Goal: Task Accomplishment & Management: Use online tool/utility

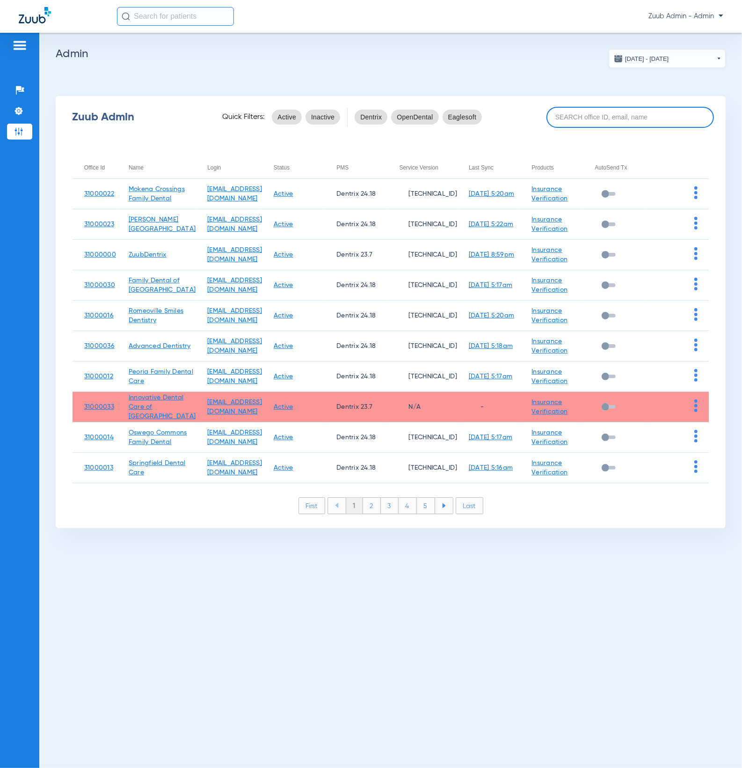
click at [634, 119] on input at bounding box center [631, 117] width 168 height 21
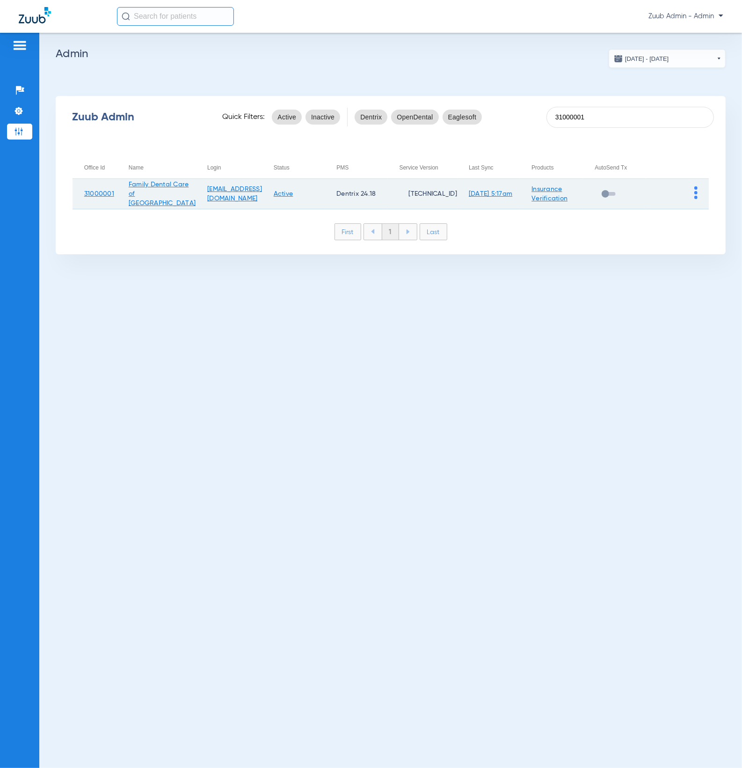
type input "31000001"
click at [696, 197] on img at bounding box center [696, 192] width 3 height 13
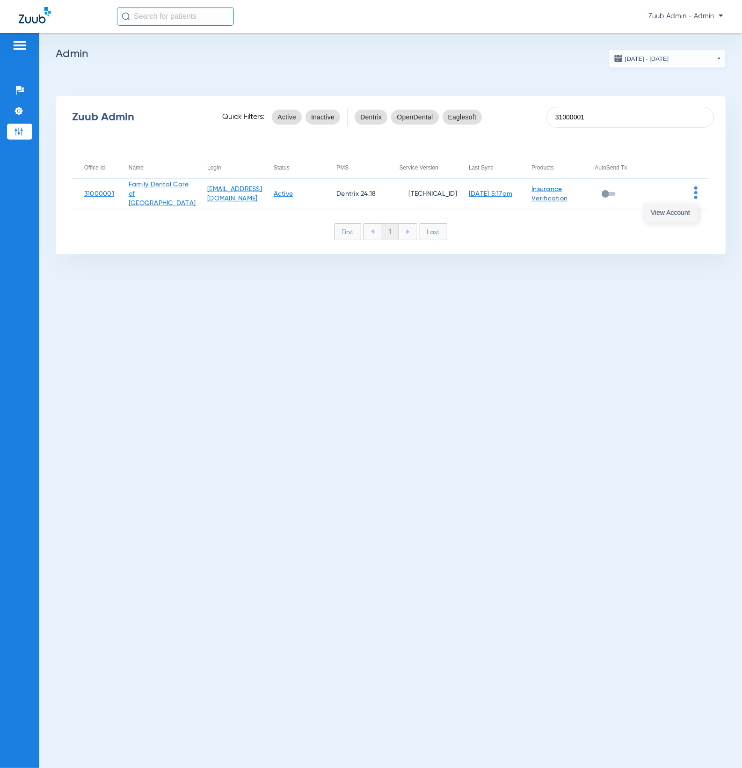
click at [685, 215] on span "View Account" at bounding box center [670, 212] width 39 height 7
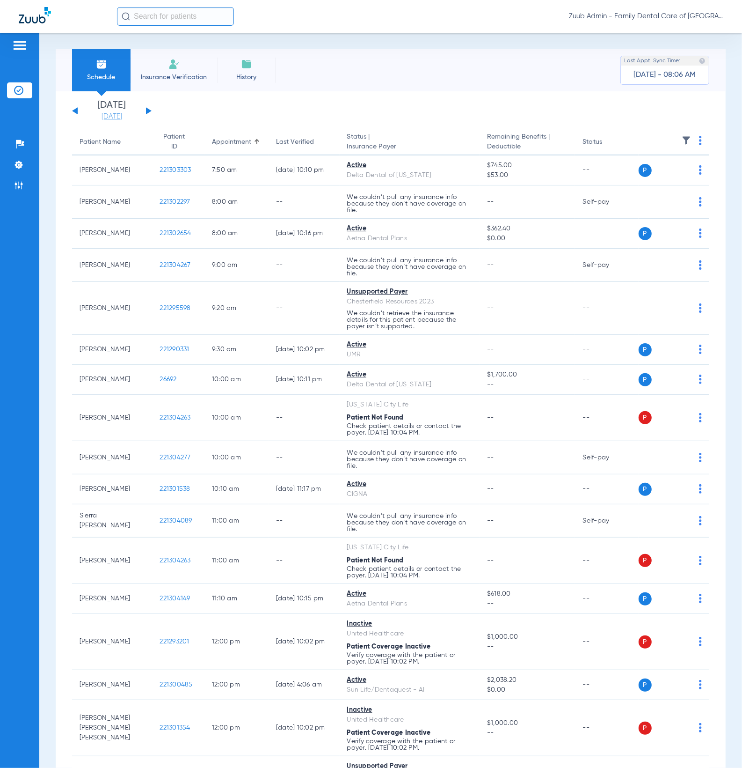
click at [114, 117] on link "[DATE]" at bounding box center [112, 116] width 56 height 9
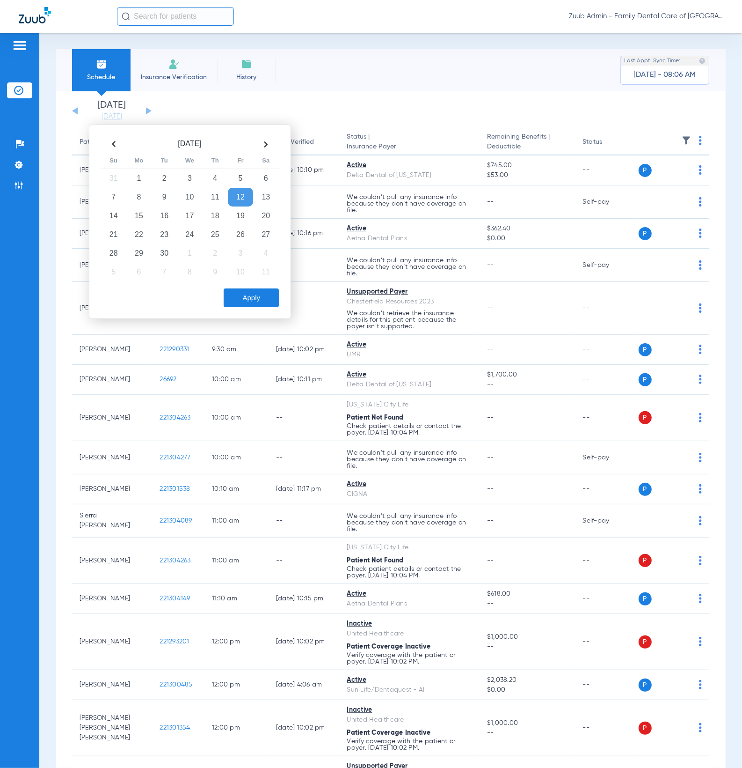
click at [114, 145] on th at bounding box center [113, 144] width 25 height 15
click at [171, 231] on td "19" at bounding box center [164, 234] width 25 height 19
click at [264, 303] on button "Apply" at bounding box center [251, 297] width 55 height 19
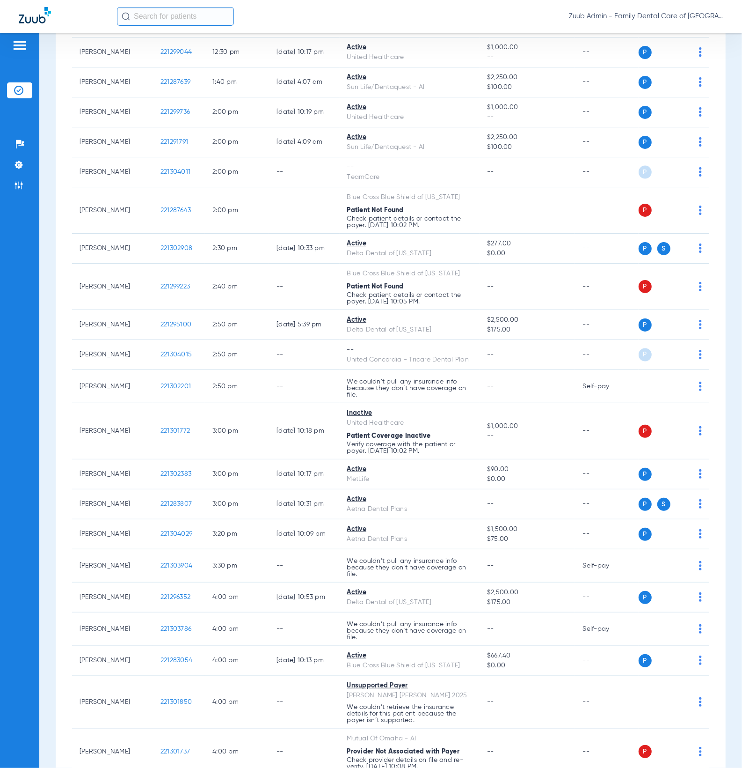
scroll to position [1182, 0]
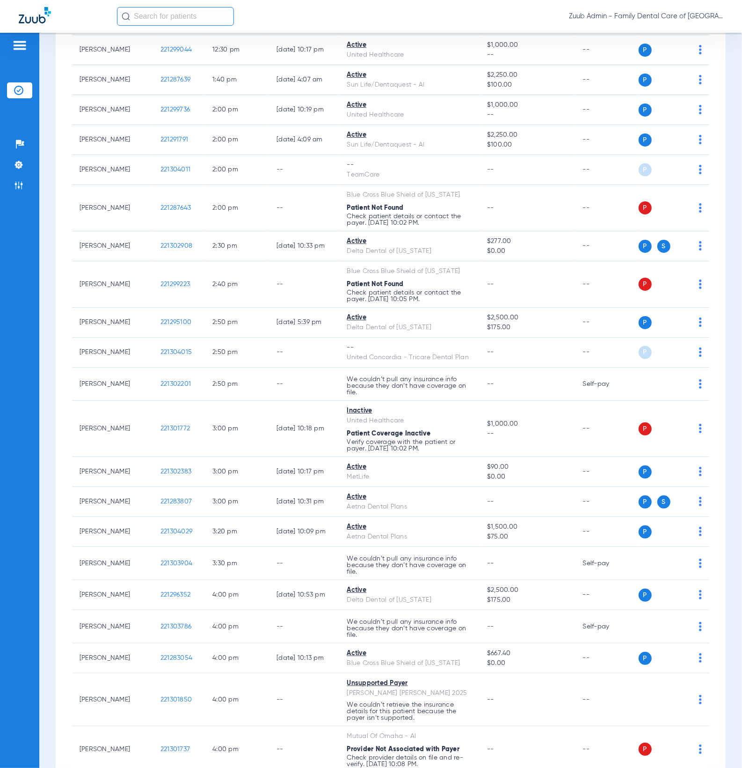
click at [199, 11] on input "text" at bounding box center [175, 16] width 117 height 19
type input "∫"
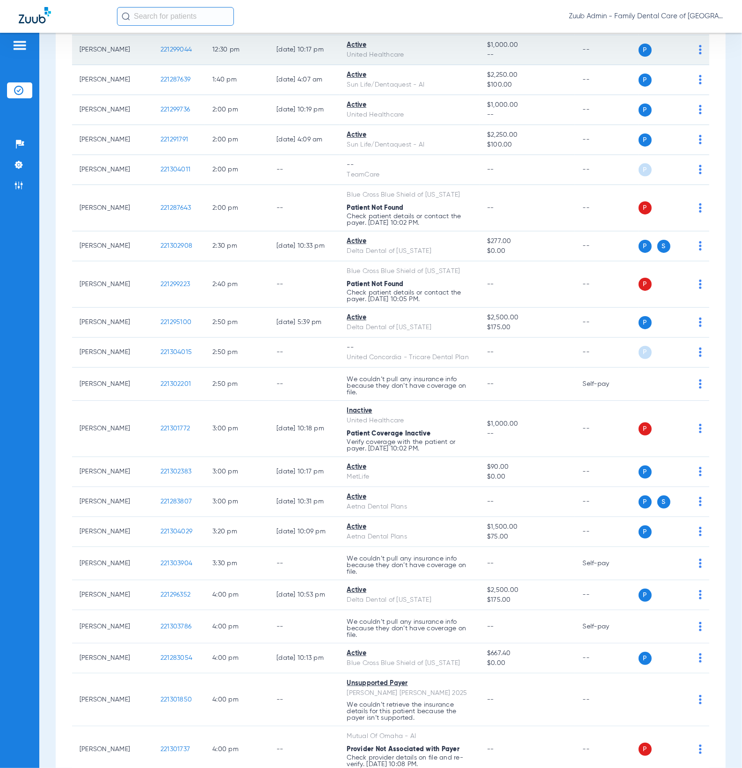
paste input "221300060"
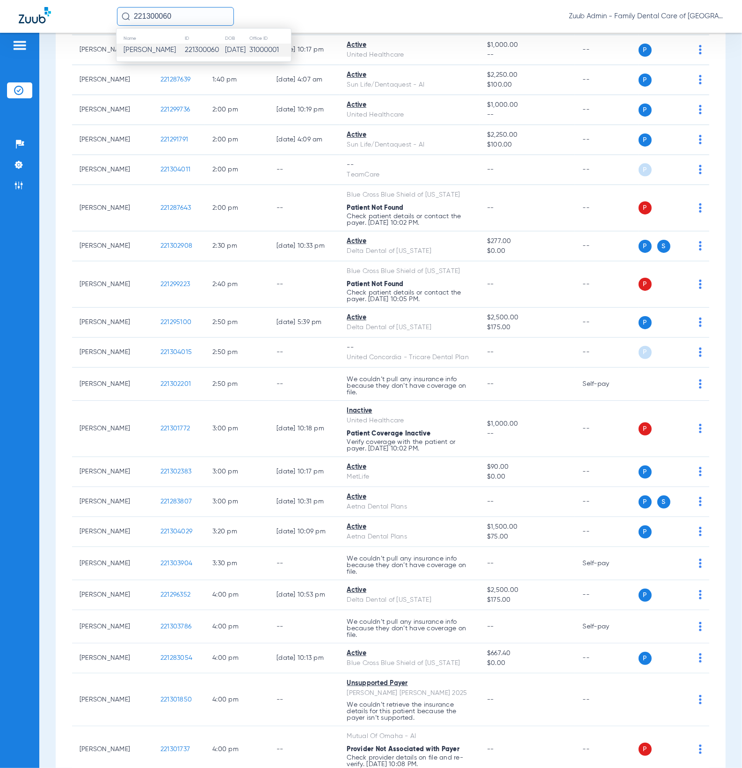
type input "221300060"
click at [225, 51] on td "[DATE]" at bounding box center [237, 50] width 24 height 13
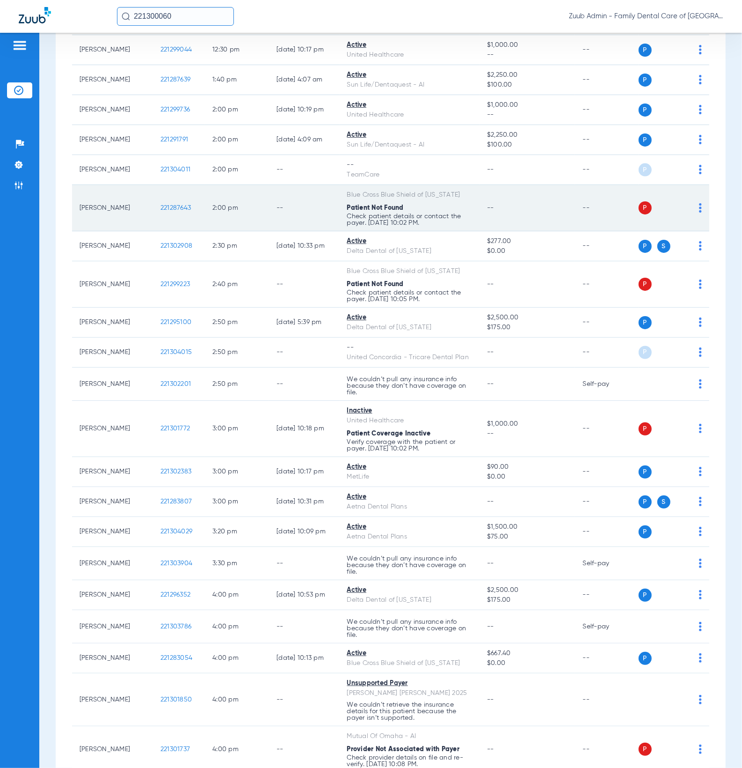
scroll to position [29, 0]
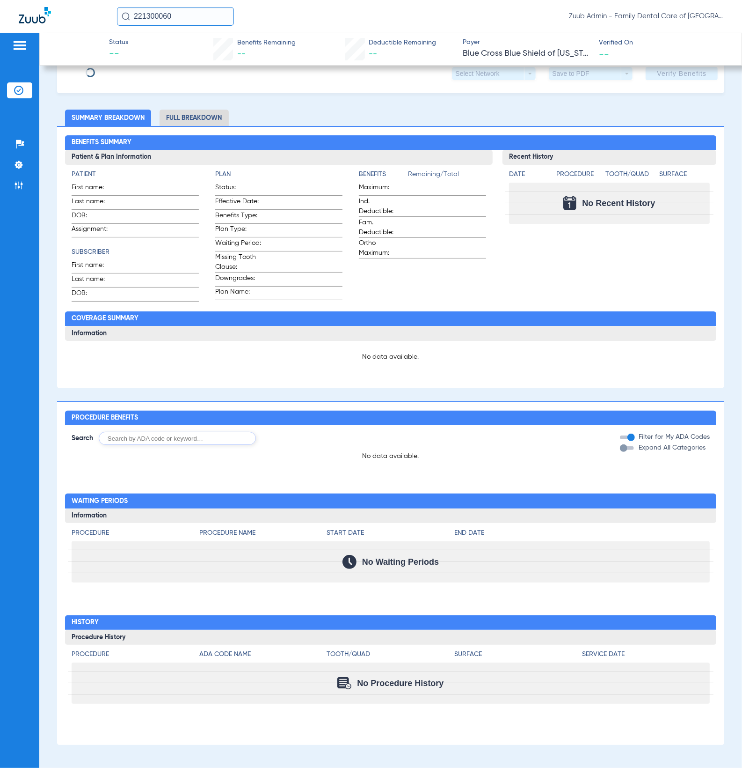
type input "[PERSON_NAME]"
type input "[DATE]"
type input "95010552703"
type input "1000032"
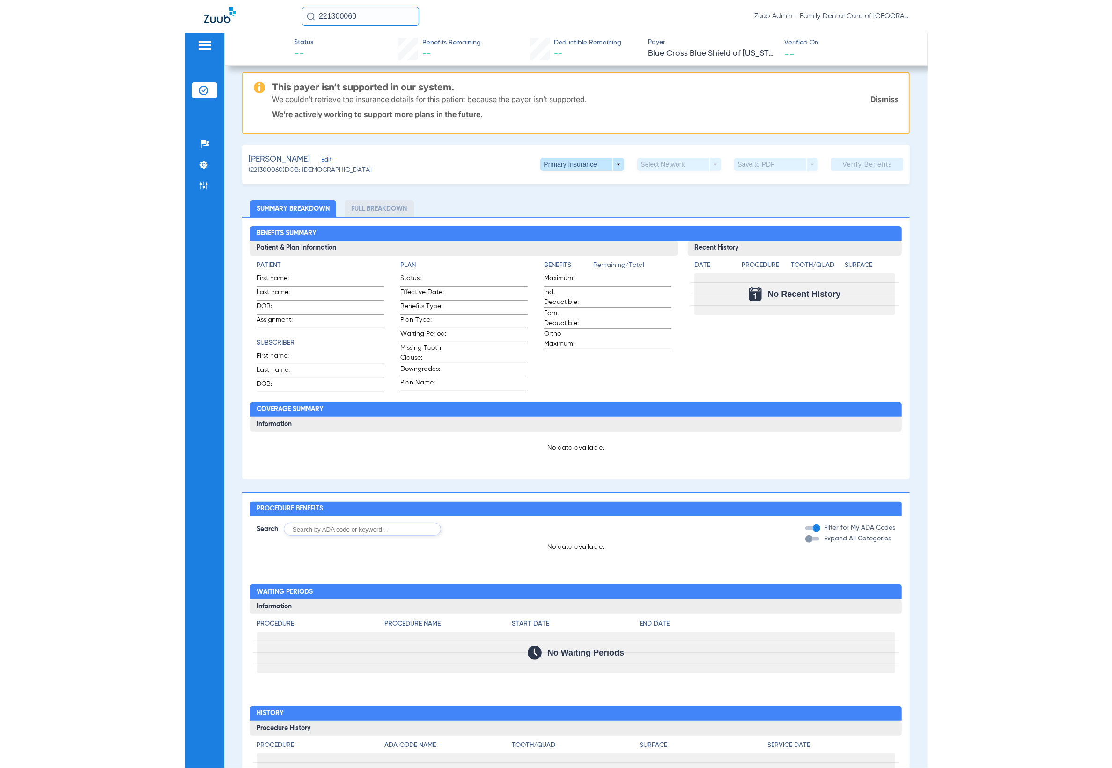
scroll to position [0, 0]
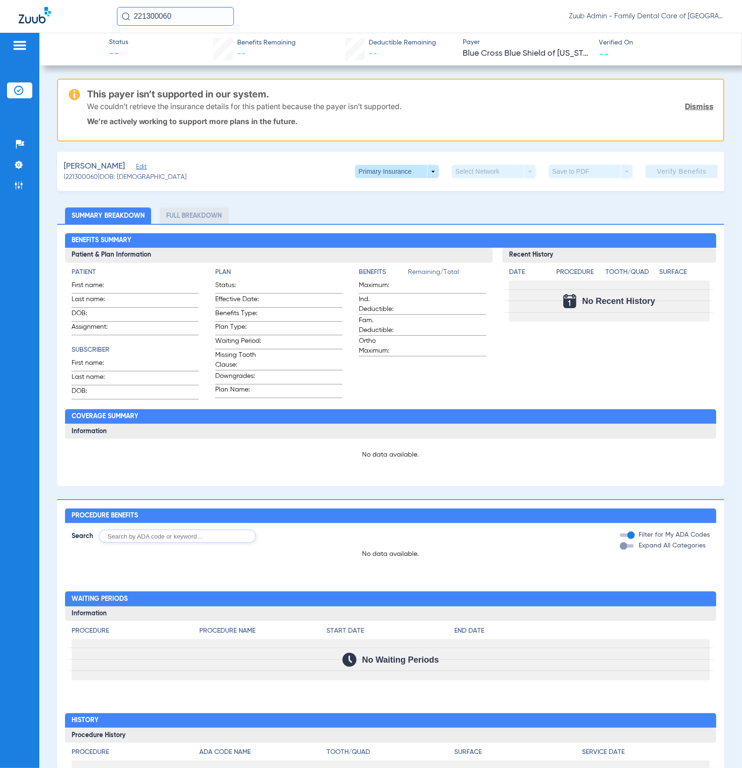
click at [136, 166] on span "Edit" at bounding box center [140, 167] width 8 height 9
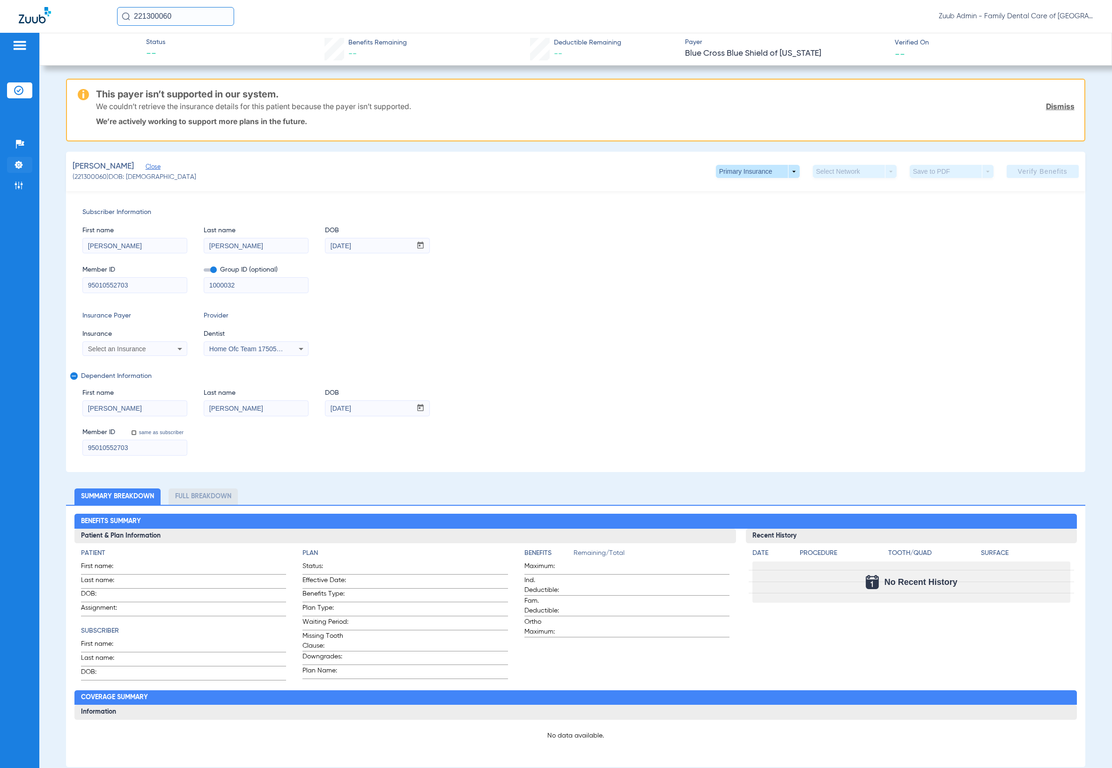
click at [19, 167] on img at bounding box center [18, 164] width 9 height 9
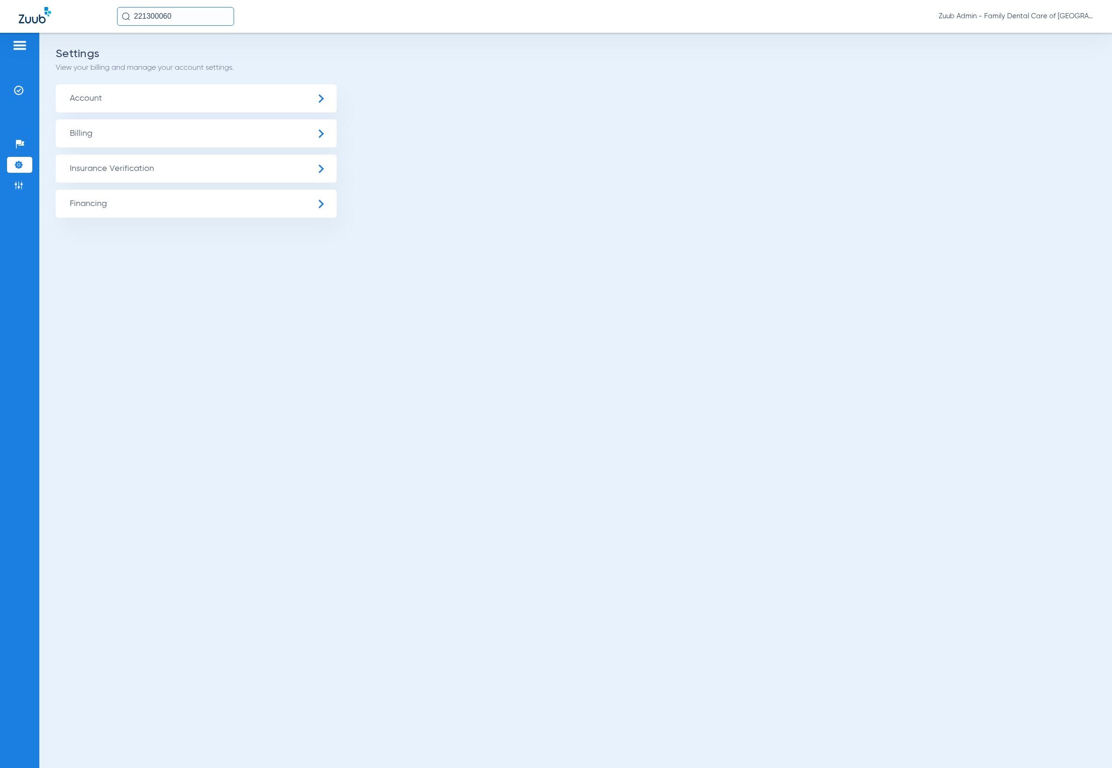
click at [163, 162] on span "Insurance Verification" at bounding box center [196, 168] width 281 height 28
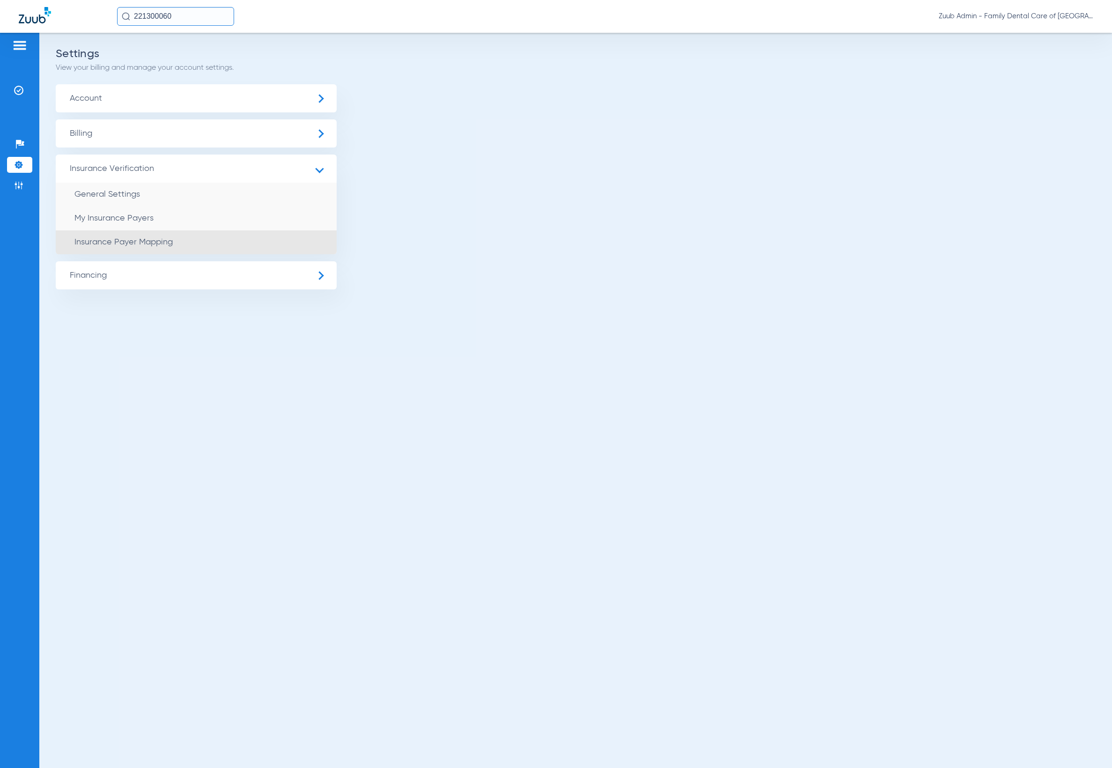
click at [213, 234] on li "Insurance Payer Mapping" at bounding box center [196, 242] width 281 height 24
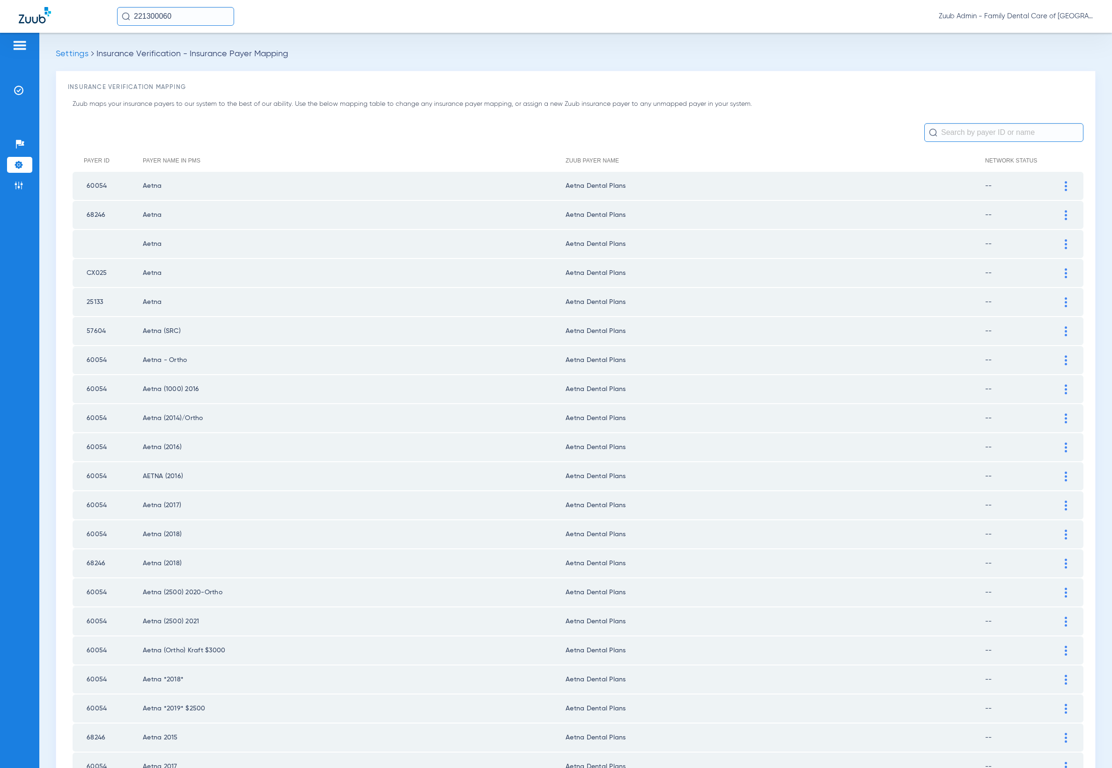
click at [742, 132] on input "text" at bounding box center [1003, 132] width 159 height 19
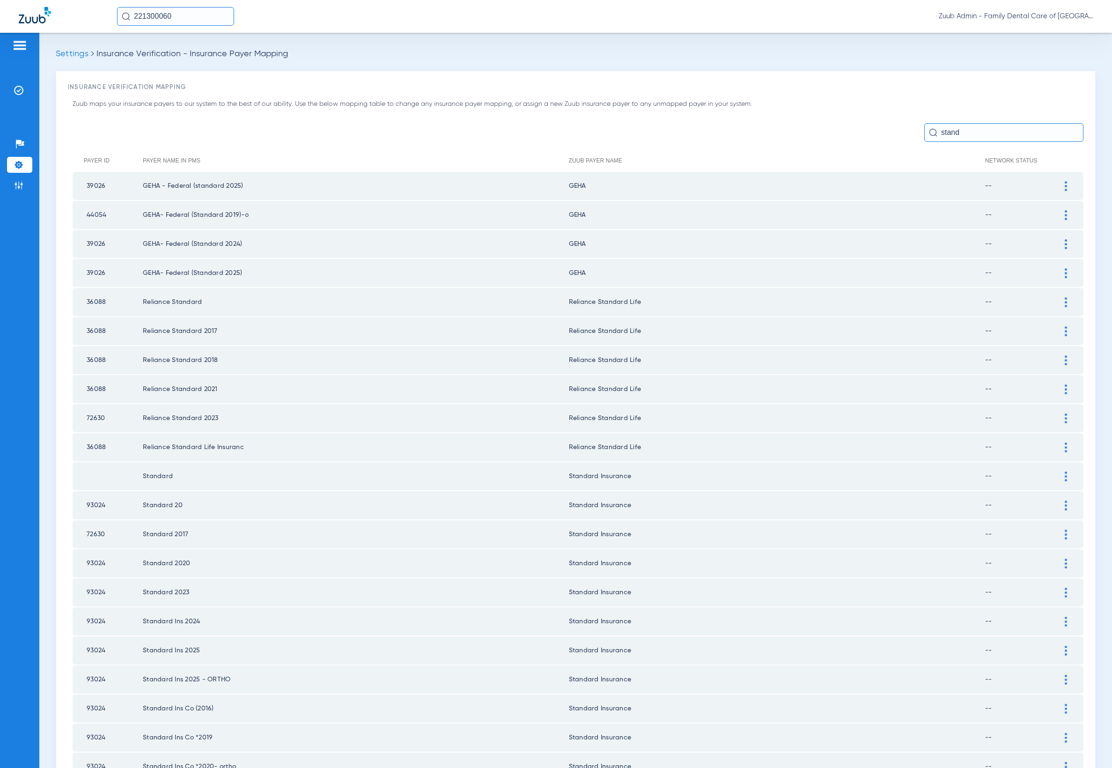
drag, startPoint x: 963, startPoint y: 130, endPoint x: 925, endPoint y: 127, distance: 38.5
click at [742, 127] on input "stand" at bounding box center [1003, 132] width 159 height 19
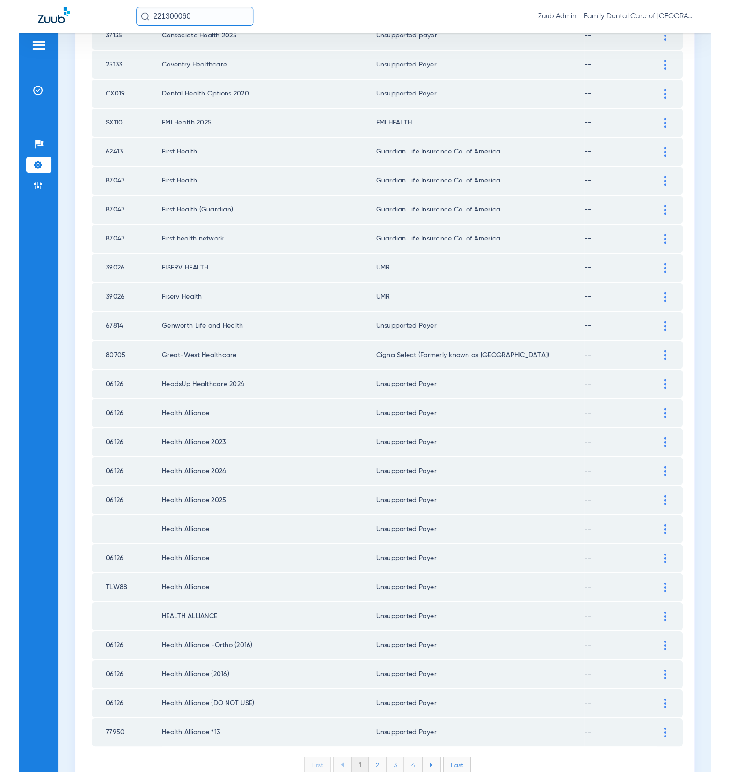
scroll to position [881, 0]
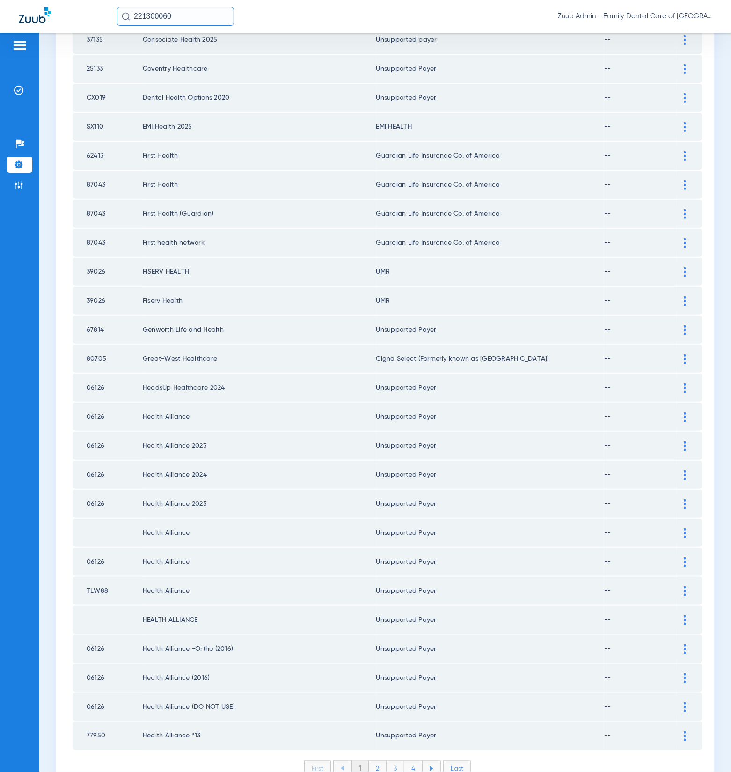
type input "health"
click at [187, 19] on input "221300060" at bounding box center [175, 16] width 117 height 19
click at [161, 46] on td "[PERSON_NAME]" at bounding box center [151, 50] width 68 height 13
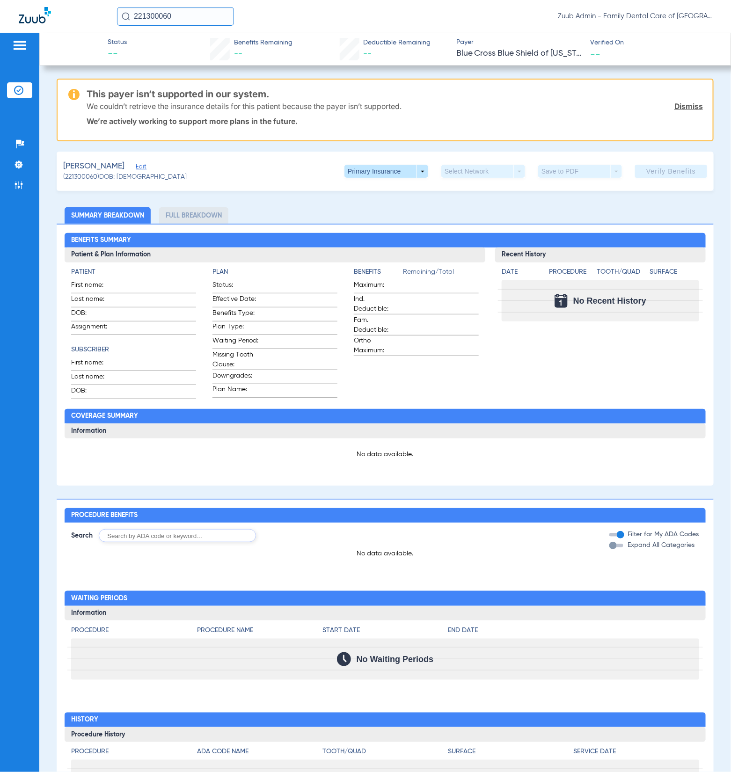
click at [136, 168] on span "Edit" at bounding box center [140, 167] width 8 height 9
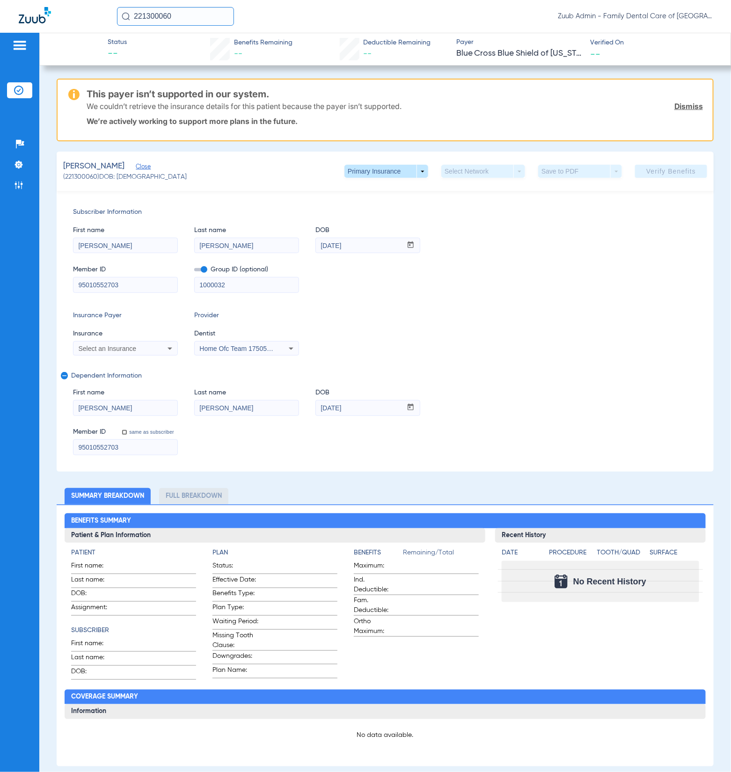
click at [120, 345] on span "Select an Insurance" at bounding box center [107, 348] width 58 height 7
type input "stand"
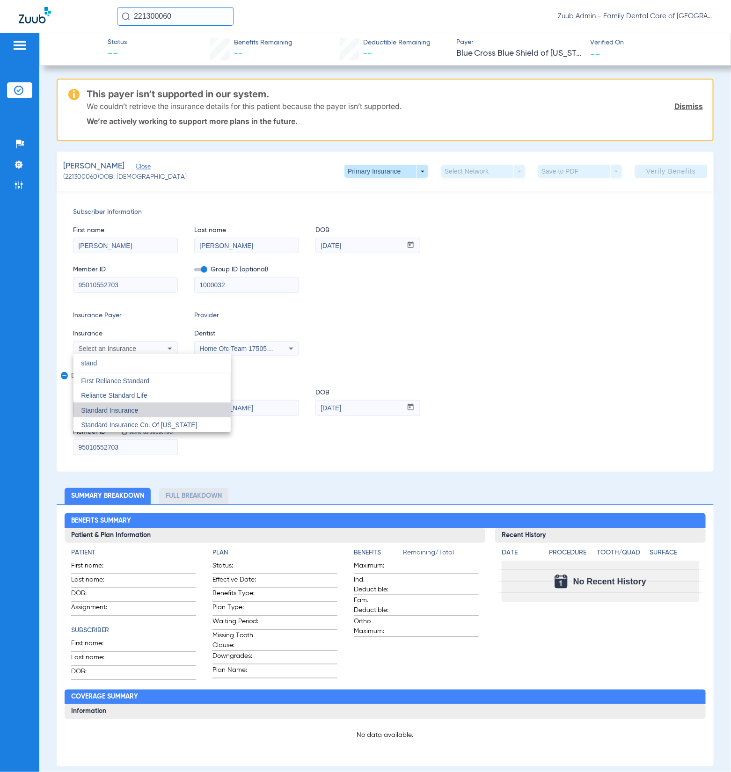
click at [145, 407] on mat-option "Standard Insurance" at bounding box center [151, 410] width 157 height 15
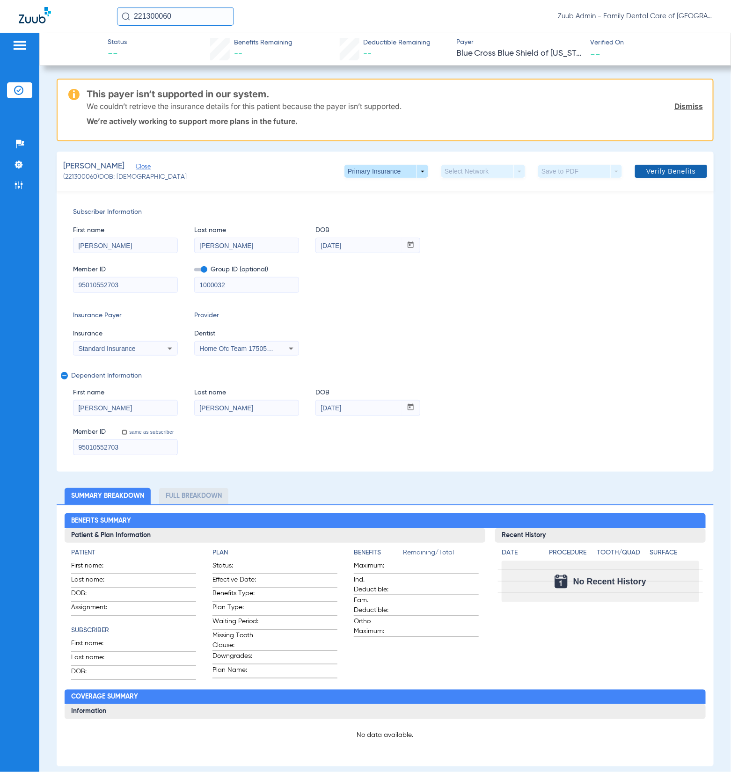
click at [677, 177] on span at bounding box center [671, 171] width 72 height 22
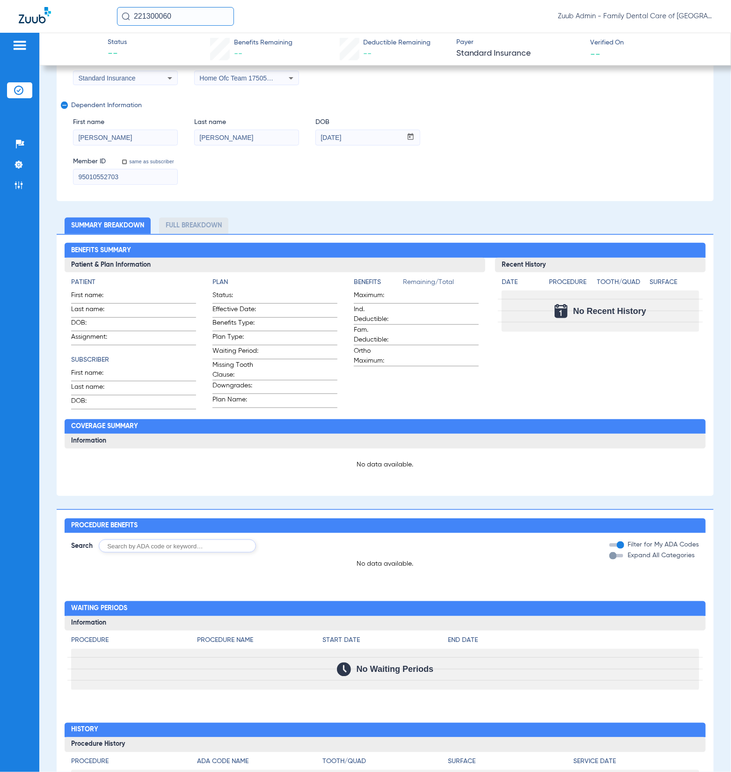
scroll to position [230, 0]
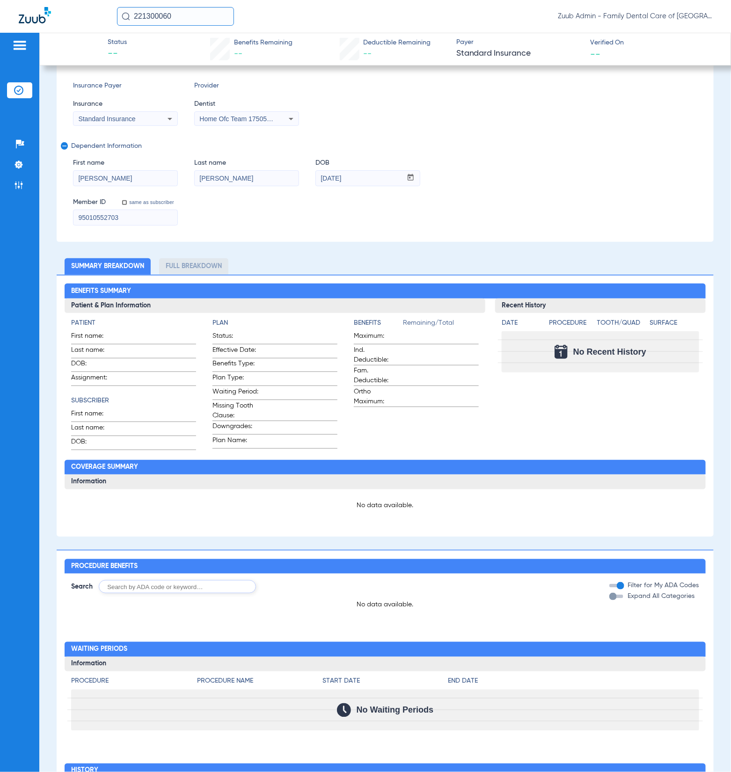
drag, startPoint x: 192, startPoint y: 266, endPoint x: 203, endPoint y: 267, distance: 10.8
click at [192, 266] on li "Full Breakdown" at bounding box center [193, 266] width 69 height 16
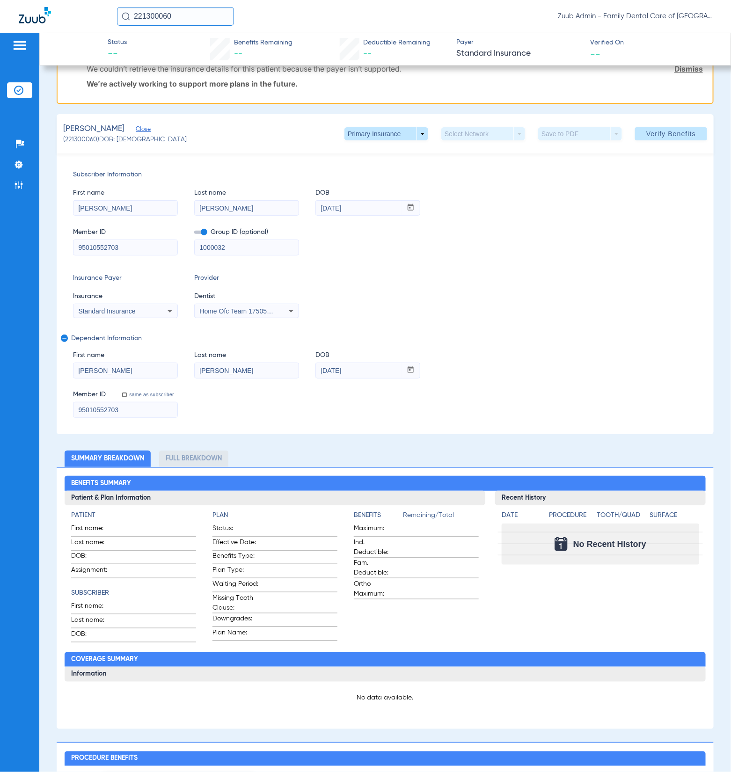
scroll to position [0, 0]
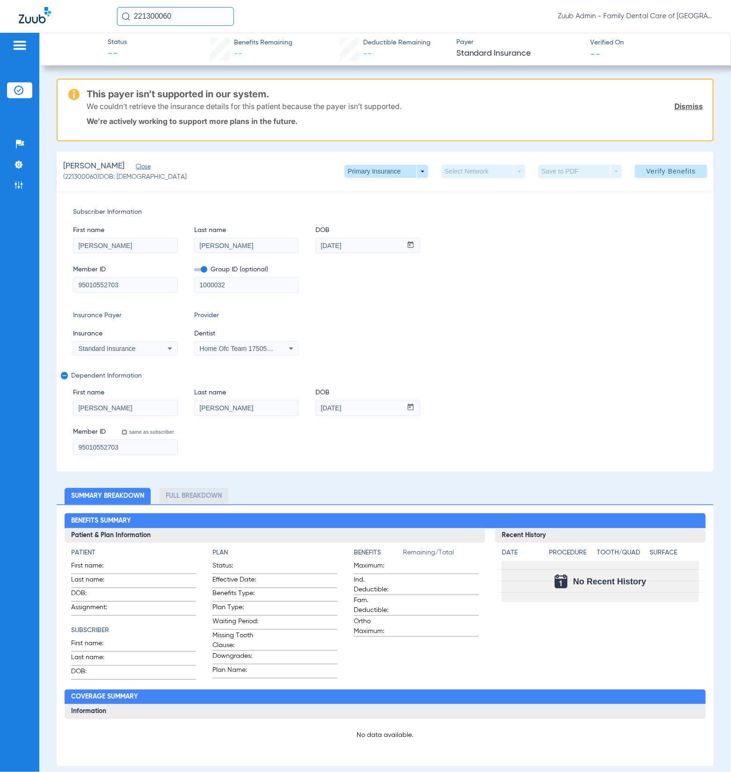
click at [15, 88] on img at bounding box center [18, 90] width 9 height 9
